Goal: Task Accomplishment & Management: Manage account settings

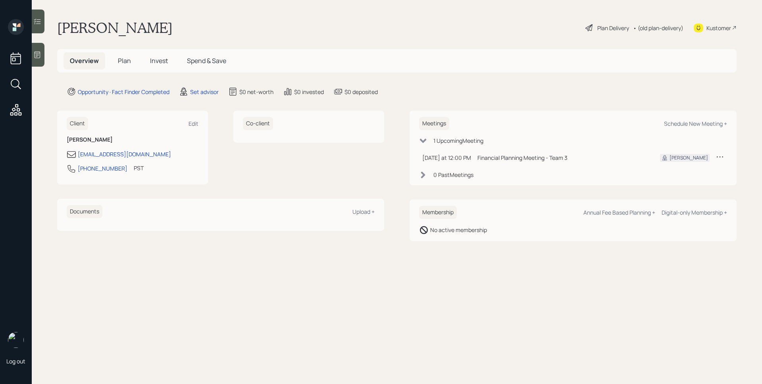
click at [721, 156] on icon at bounding box center [720, 157] width 8 height 8
click at [698, 171] on div "Reschedule" at bounding box center [695, 172] width 57 height 8
click at [720, 155] on icon at bounding box center [720, 157] width 8 height 8
click at [695, 172] on div "Reschedule" at bounding box center [695, 172] width 57 height 8
